Goal: Transaction & Acquisition: Book appointment/travel/reservation

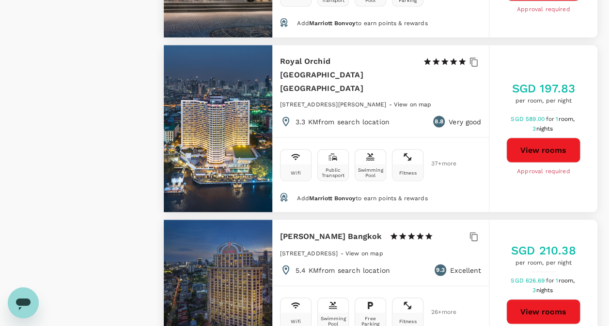
scroll to position [2629, 0]
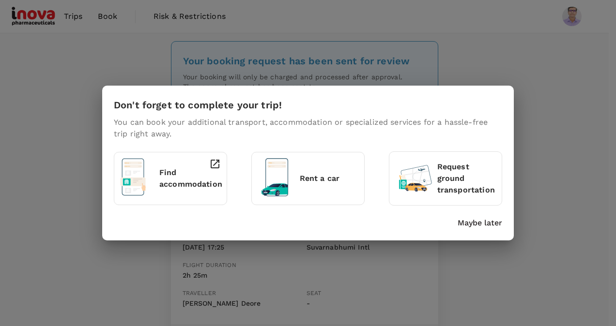
click at [85, 42] on div "Don't forget to complete your trip! You can book your additional transport, acc…" at bounding box center [308, 163] width 616 height 326
click at [167, 172] on p "Find accommodation" at bounding box center [190, 178] width 63 height 23
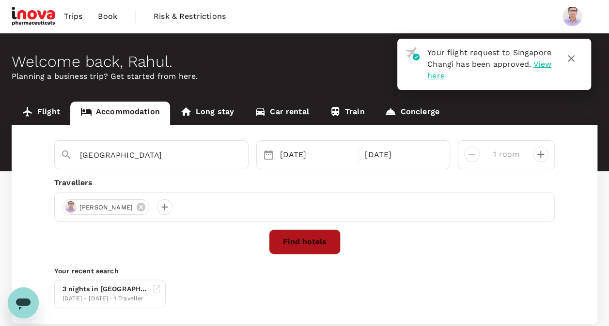
click at [280, 245] on button "Find hotels" at bounding box center [305, 241] width 72 height 25
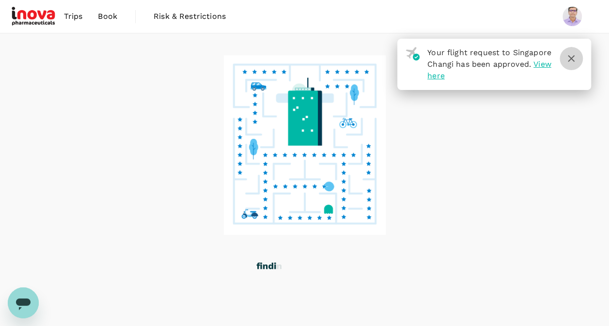
click at [573, 58] on icon "button" at bounding box center [571, 59] width 12 height 12
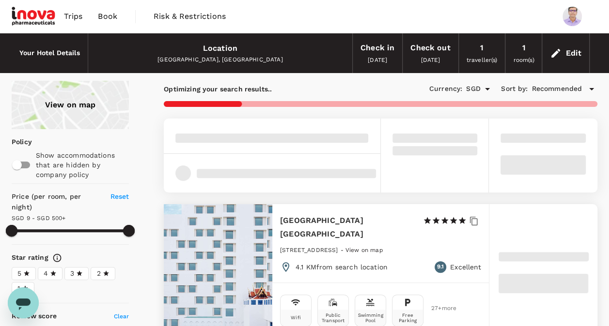
type input "499.79"
type input "SGD"
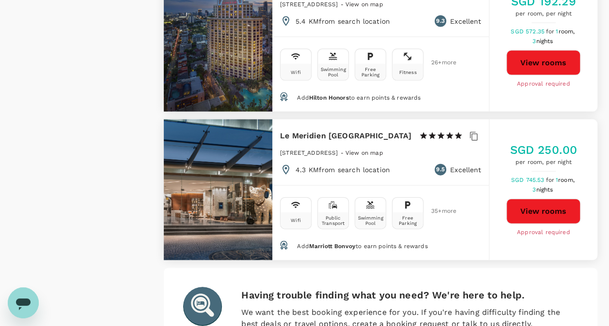
scroll to position [2879, 0]
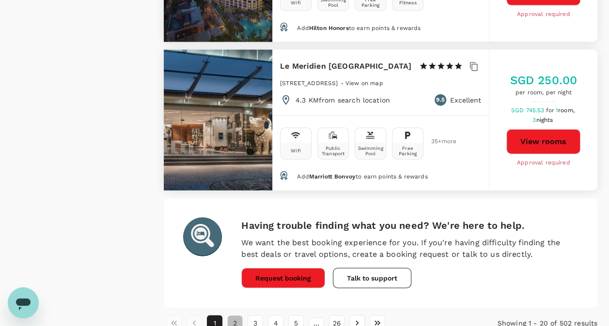
click at [237, 316] on button "2" at bounding box center [234, 323] width 15 height 15
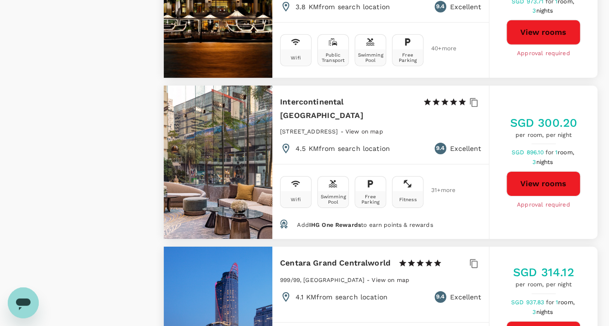
scroll to position [1514, 0]
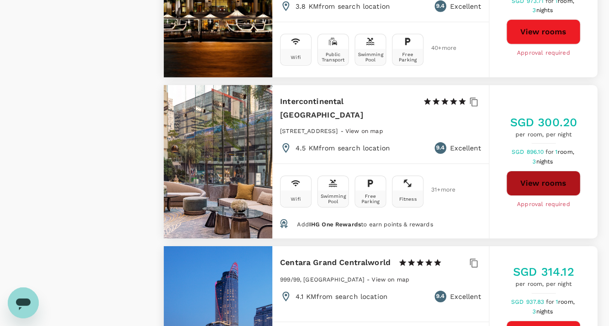
click at [569, 171] on button "View rooms" at bounding box center [543, 183] width 74 height 25
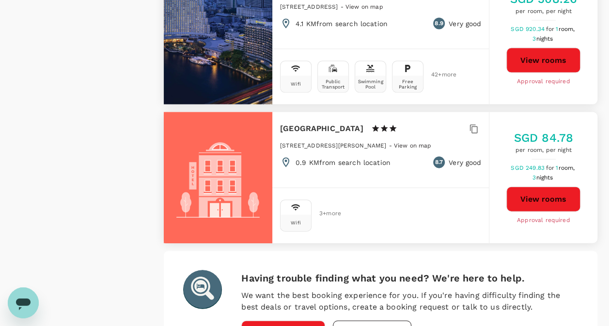
scroll to position [2848, 0]
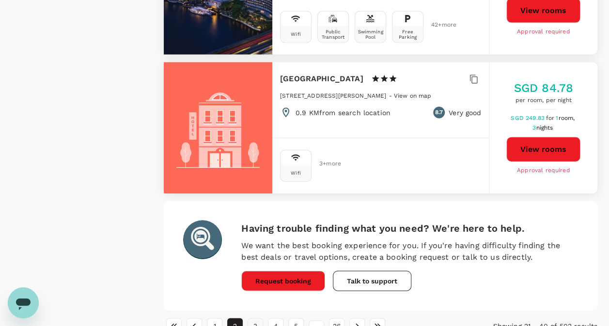
click at [259, 319] on button "3" at bounding box center [254, 326] width 15 height 15
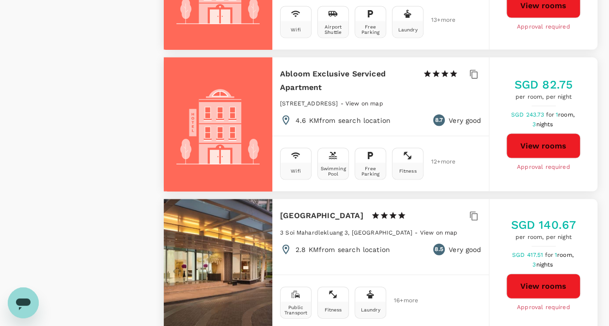
scroll to position [2854, 0]
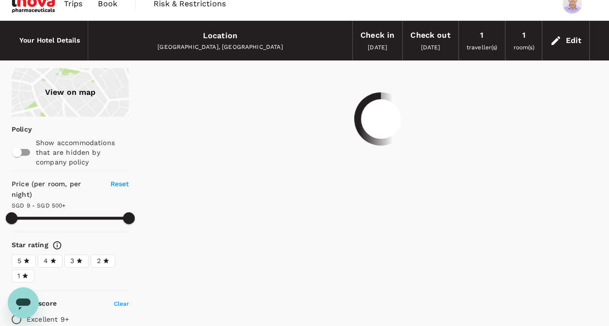
scroll to position [0, 0]
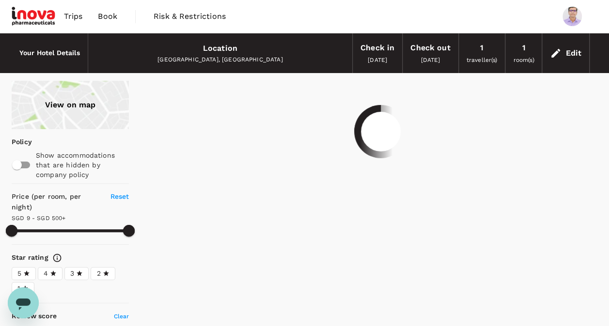
type input "499.79"
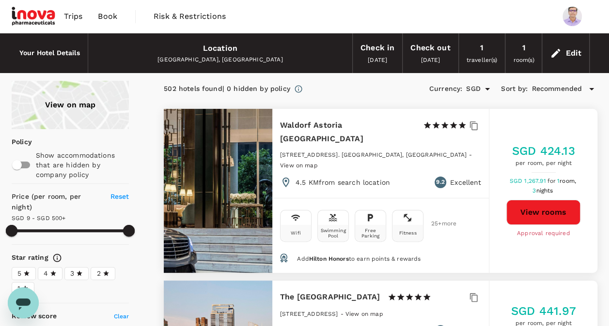
click at [220, 49] on div "Location" at bounding box center [220, 49] width 34 height 14
click at [222, 68] on div "Location Bangkok, Thailand" at bounding box center [220, 53] width 264 height 39
click at [570, 51] on div "Edit" at bounding box center [573, 53] width 16 height 14
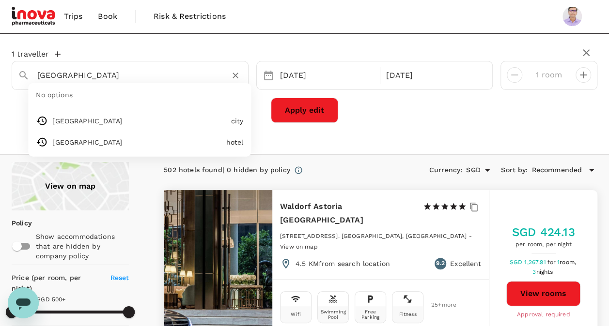
click at [90, 74] on input "Bangkok" at bounding box center [126, 75] width 178 height 15
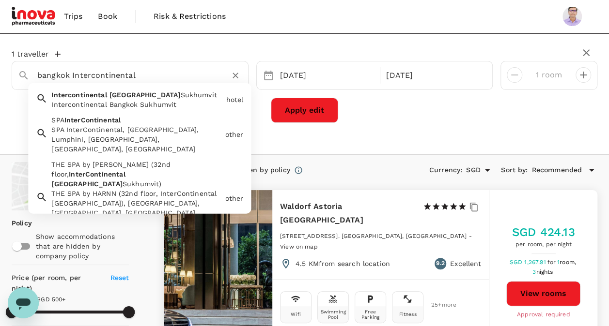
click at [180, 97] on span "Sukhumvit" at bounding box center [198, 95] width 36 height 8
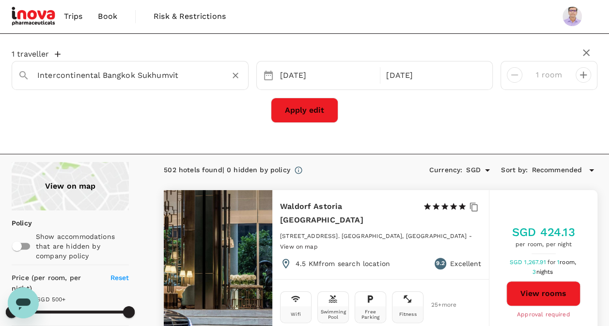
type input "Intercontinental Bangkok Sukhumvit"
click at [319, 98] on button "Apply edit" at bounding box center [304, 110] width 67 height 25
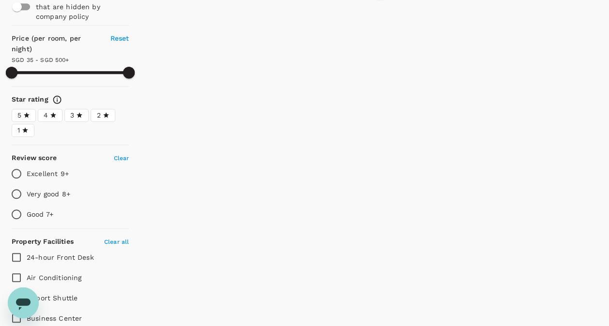
type input "499.78"
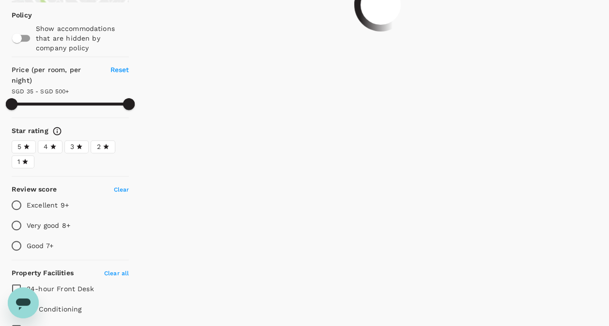
type input "34.47"
type input "499.47"
type input "32.47"
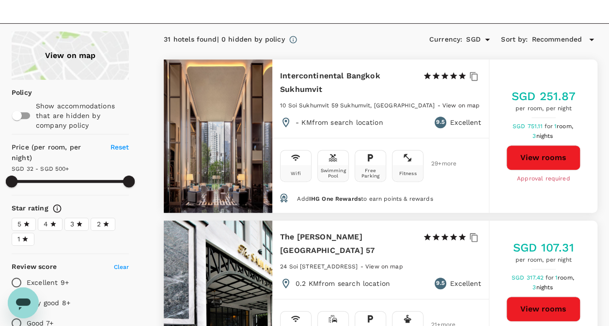
scroll to position [132, 0]
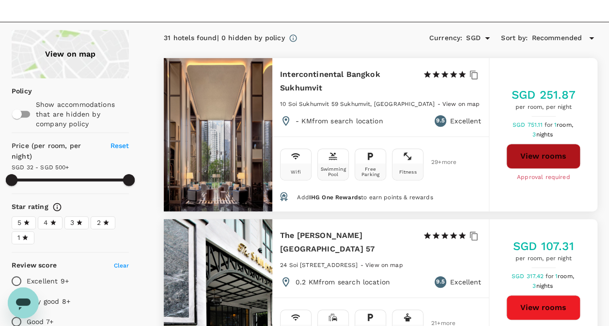
click at [572, 154] on button "View rooms" at bounding box center [543, 156] width 74 height 25
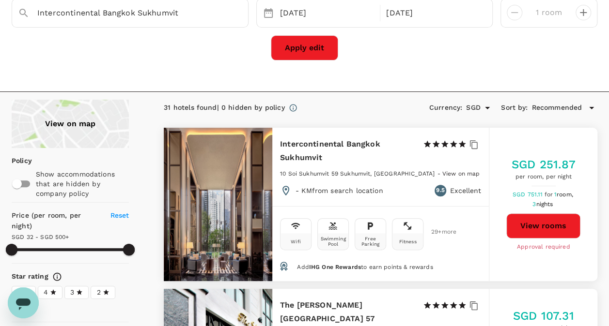
scroll to position [60, 0]
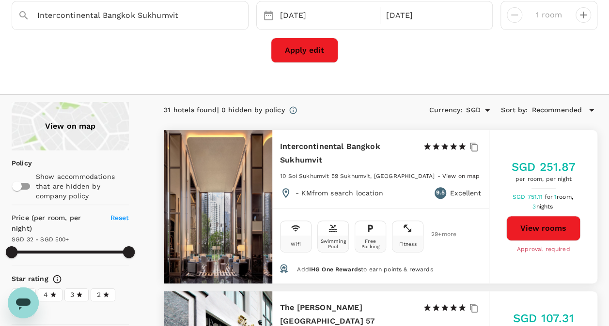
click at [325, 269] on span "IHG One Rewards" at bounding box center [335, 269] width 52 height 7
type input "499.47"
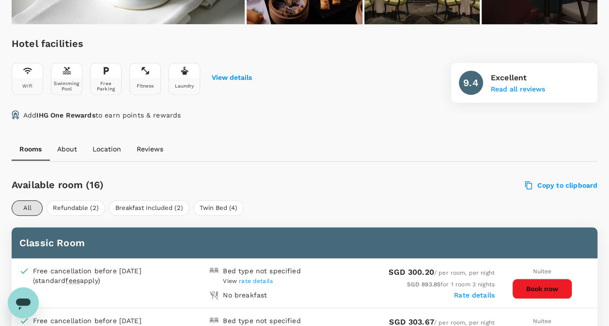
scroll to position [323, 0]
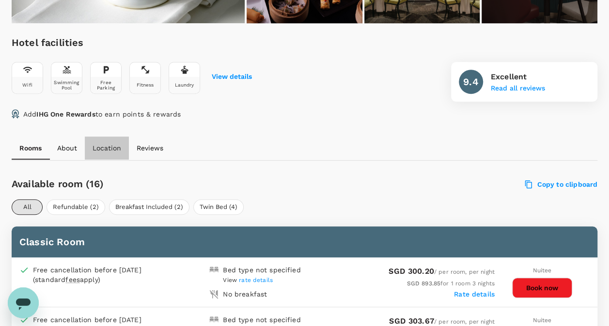
click at [113, 148] on p "Location" at bounding box center [106, 148] width 29 height 10
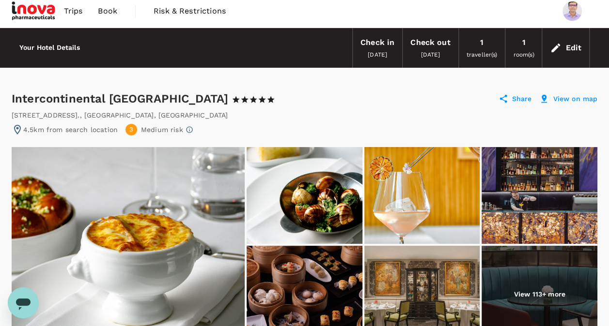
scroll to position [3, 0]
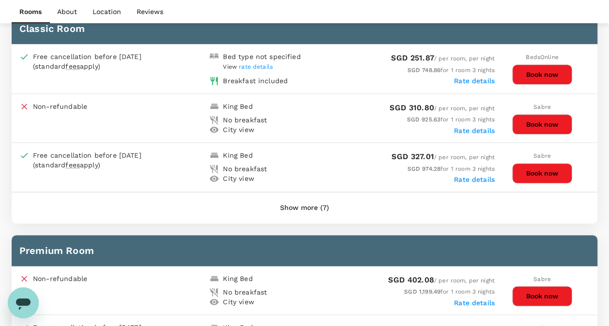
scroll to position [536, 0]
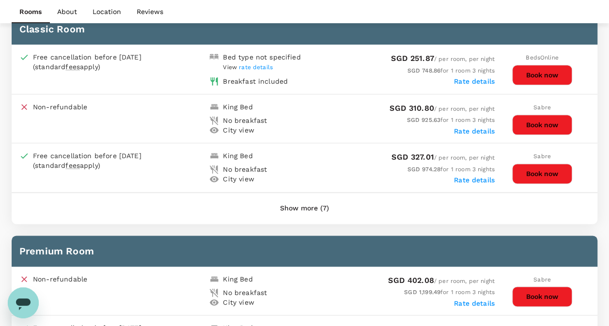
click at [334, 175] on div "Rate details" at bounding box center [399, 180] width 190 height 10
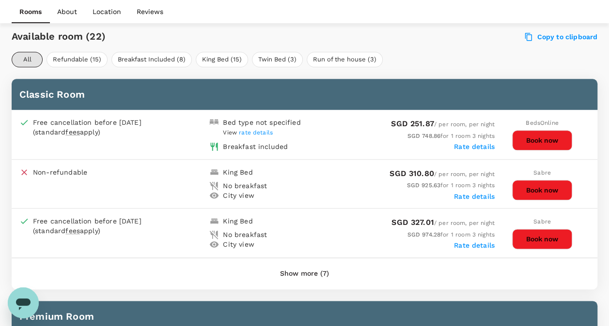
scroll to position [493, 0]
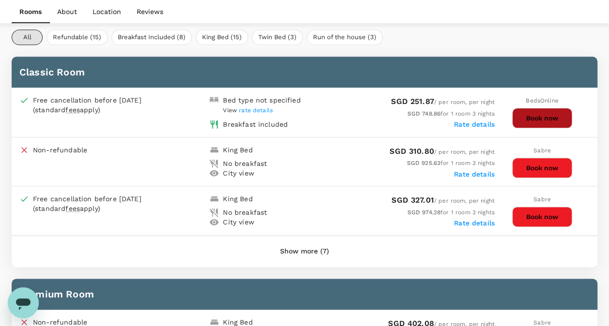
click at [543, 117] on button "Book now" at bounding box center [542, 118] width 60 height 20
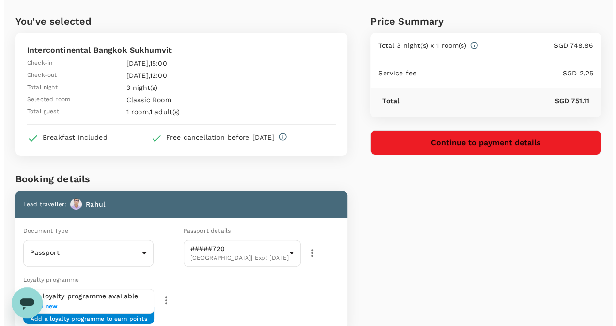
scroll to position [30, 0]
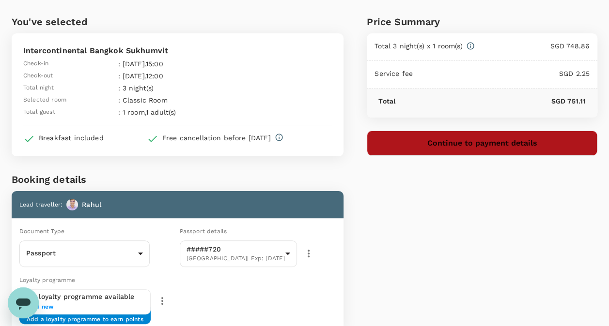
click at [410, 145] on button "Continue to payment details" at bounding box center [481, 143] width 230 height 25
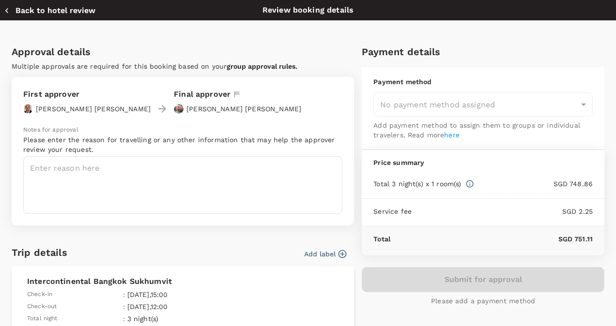
type input "9e677c2c-1b51-4fb9-8b8e-e61d94c42ce6"
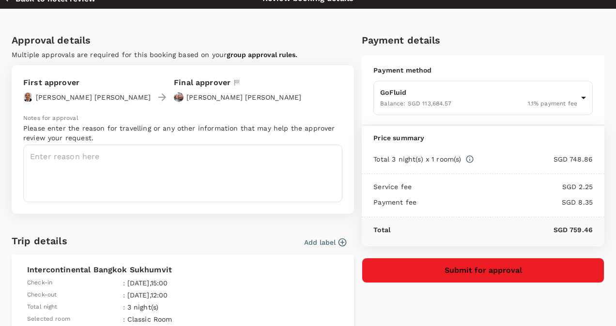
scroll to position [11, 0]
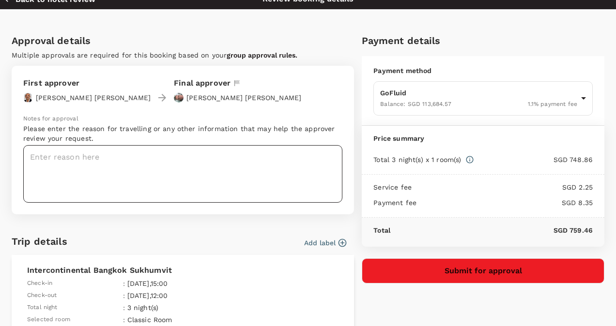
click at [210, 157] on textarea at bounding box center [182, 174] width 319 height 58
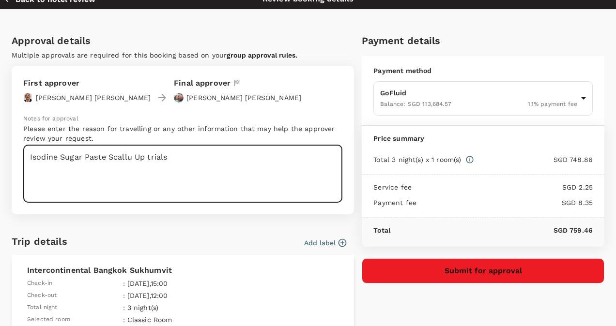
type textarea "Isodine Sugar Paste Scallu Up trials"
click at [442, 269] on button "Submit for approval" at bounding box center [483, 271] width 243 height 25
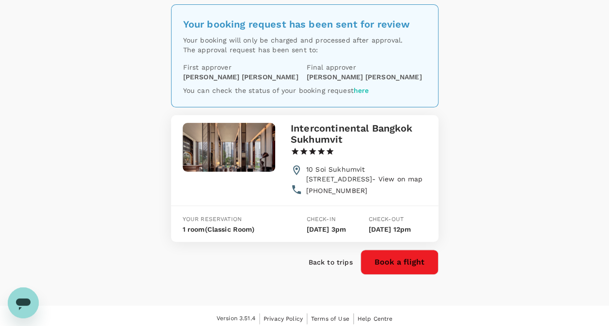
scroll to position [43, 0]
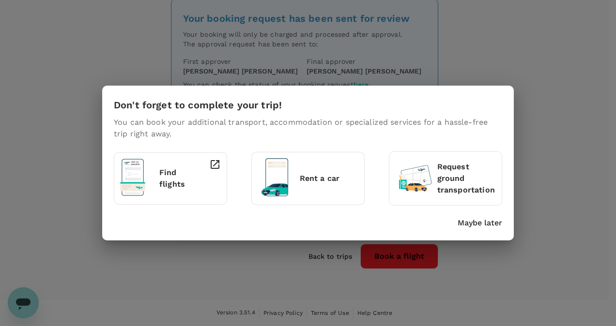
click at [71, 48] on div "Don't forget to complete your trip! You can book your additional transport, acc…" at bounding box center [308, 163] width 616 height 326
click at [492, 223] on p "Maybe later" at bounding box center [479, 223] width 45 height 12
